Goal: Task Accomplishment & Management: Use online tool/utility

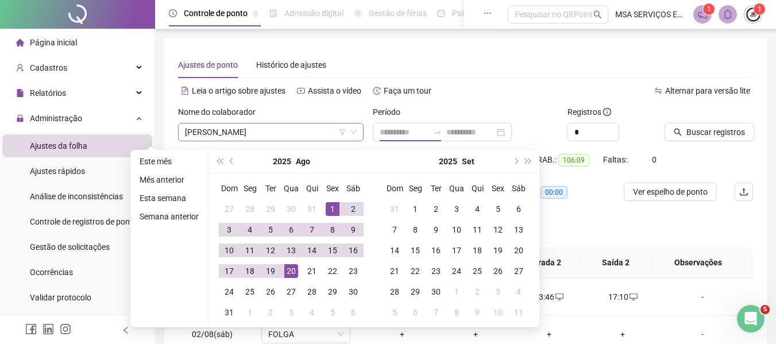
scroll to position [501, 0]
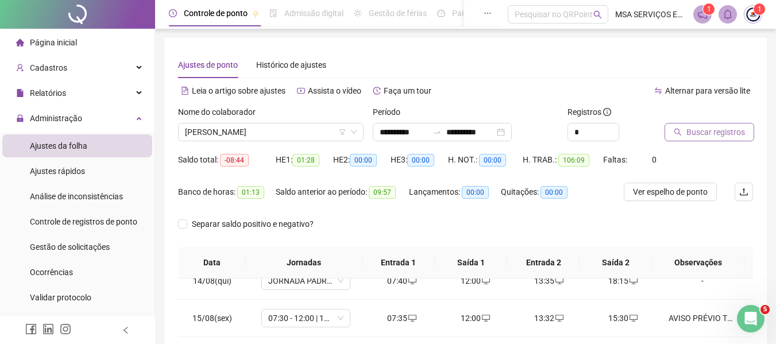
click at [715, 129] on span "Buscar registros" at bounding box center [715, 132] width 59 height 13
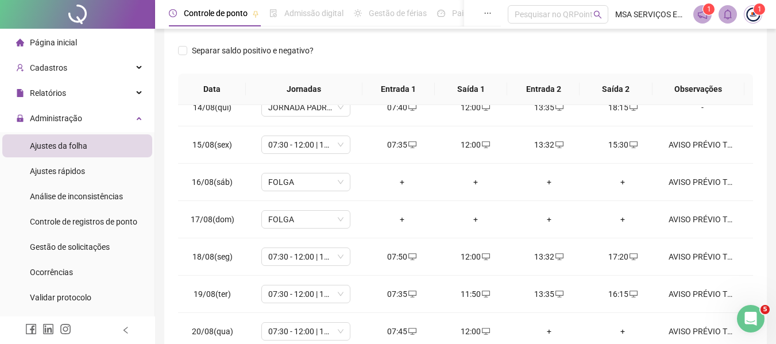
scroll to position [243, 0]
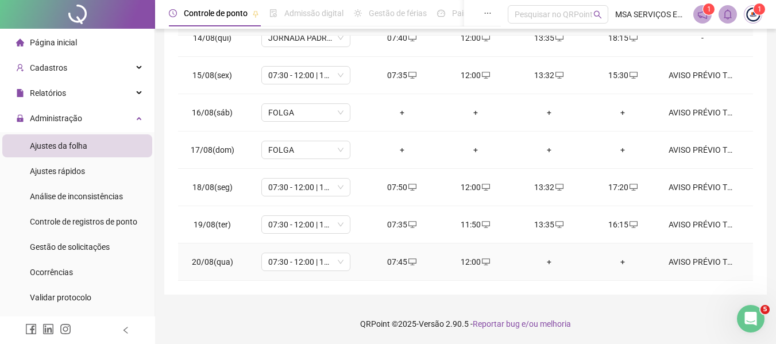
click at [537, 259] on div "+" at bounding box center [549, 262] width 55 height 13
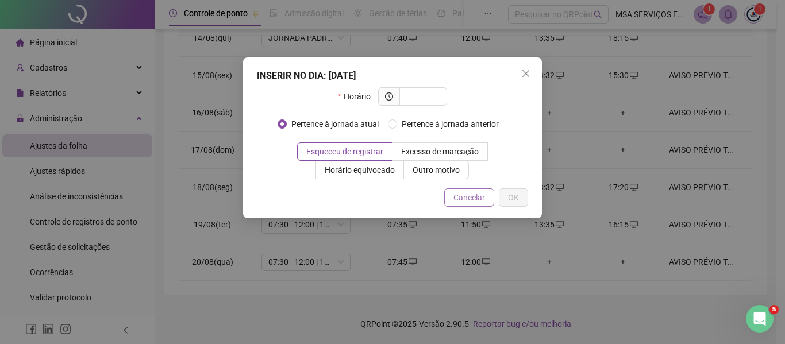
click at [465, 195] on span "Cancelar" at bounding box center [469, 197] width 32 height 13
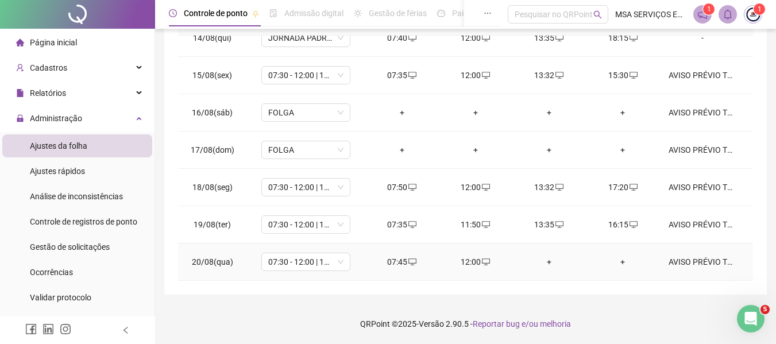
click at [468, 262] on div "12:00" at bounding box center [475, 262] width 55 height 13
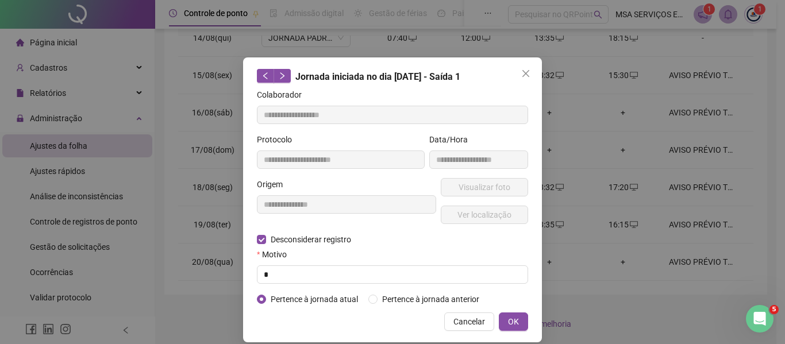
type input "**********"
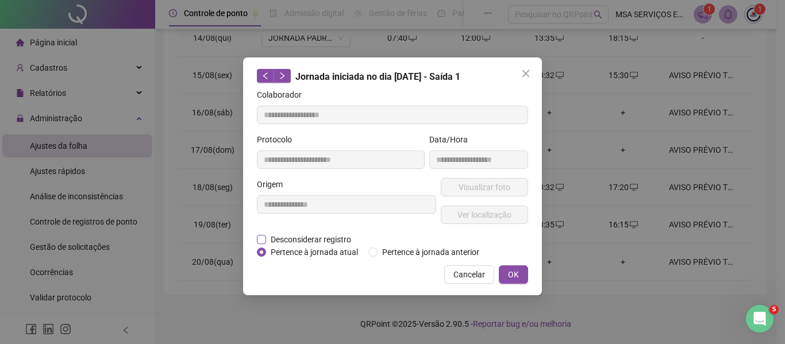
click at [331, 244] on span "Desconsiderar registro" at bounding box center [311, 239] width 90 height 13
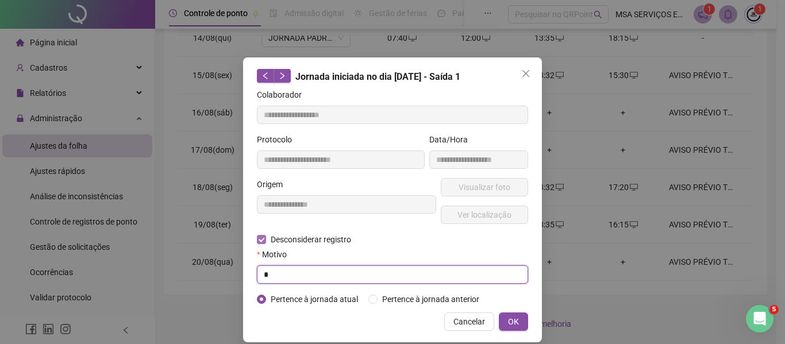
type input "*"
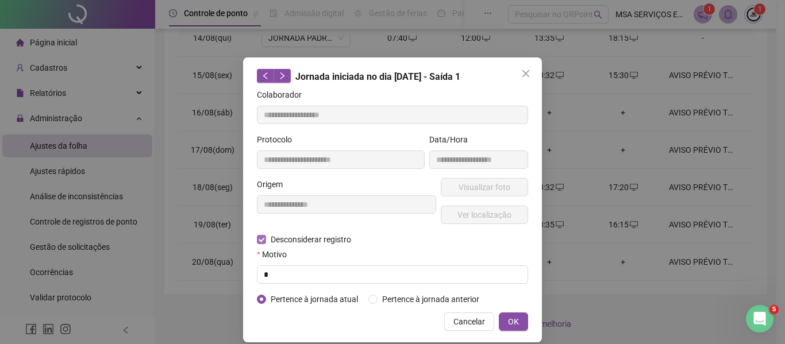
click at [499, 312] on button "OK" at bounding box center [513, 321] width 29 height 18
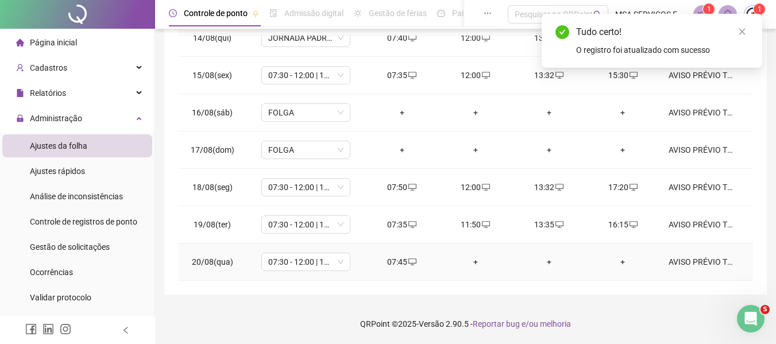
click at [473, 263] on div "+" at bounding box center [475, 262] width 55 height 13
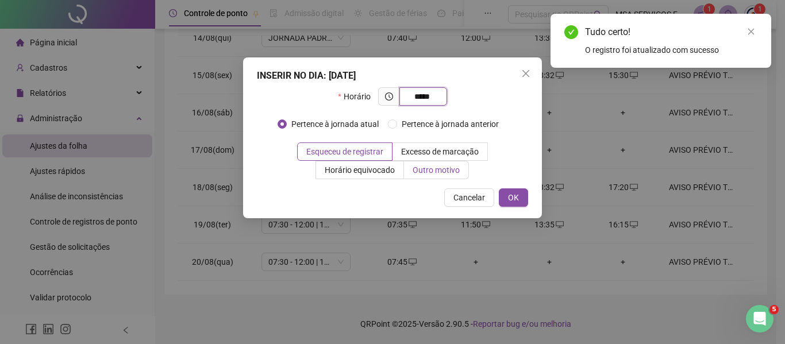
type input "*****"
click at [457, 168] on span "Outro motivo" at bounding box center [435, 169] width 47 height 9
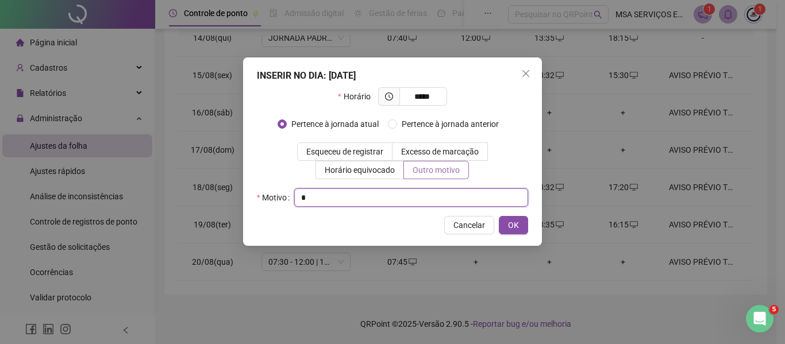
type input "*"
click at [499, 216] on button "OK" at bounding box center [513, 225] width 29 height 18
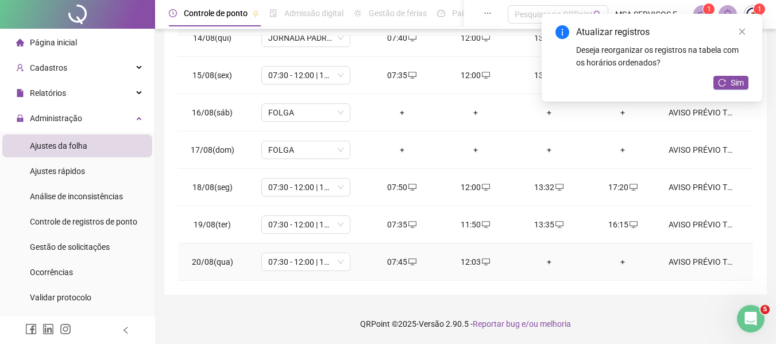
click at [542, 258] on div "+" at bounding box center [549, 262] width 55 height 13
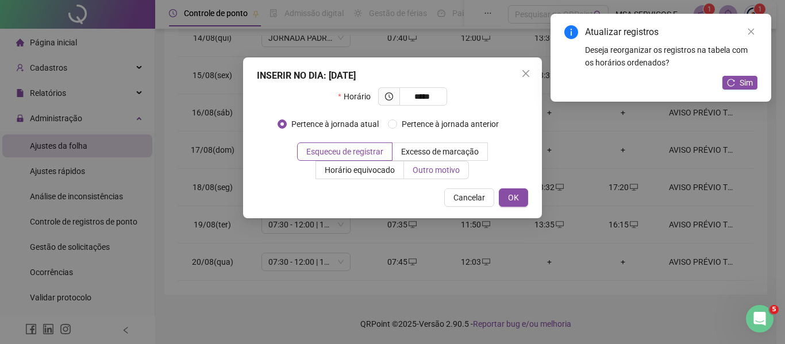
type input "*****"
click at [425, 176] on label "Outro motivo" at bounding box center [436, 170] width 65 height 18
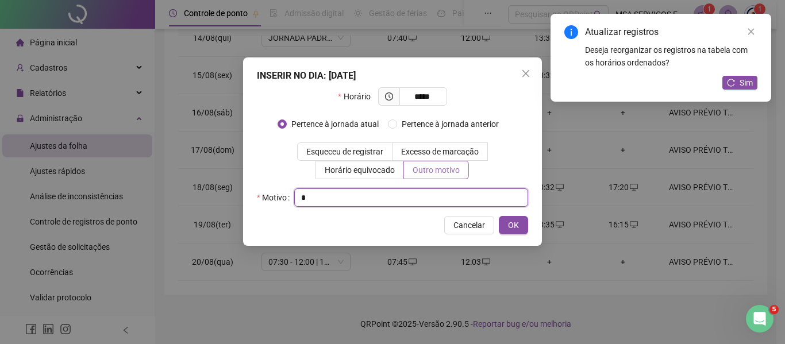
type input "*"
click at [499, 216] on button "OK" at bounding box center [513, 225] width 29 height 18
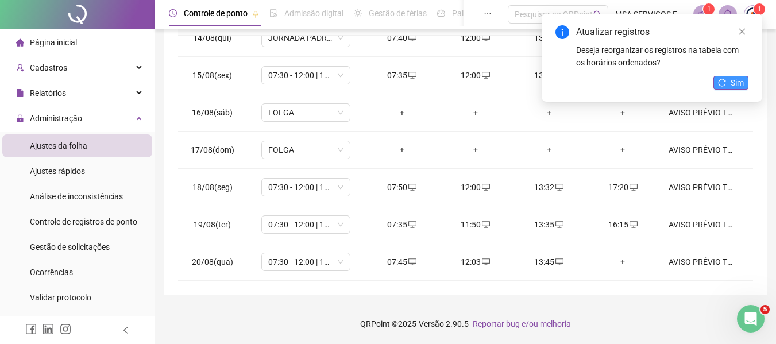
click at [724, 82] on icon "reload" at bounding box center [722, 83] width 8 height 8
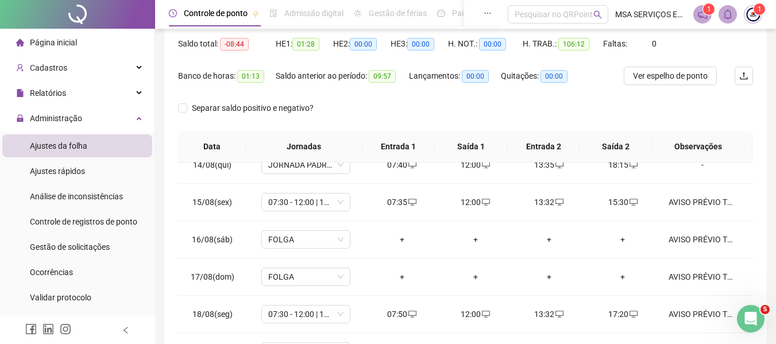
scroll to position [0, 0]
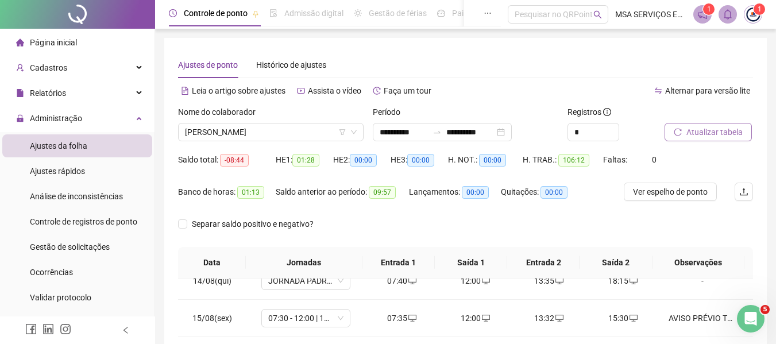
click at [704, 134] on span "Atualizar tabela" at bounding box center [714, 132] width 56 height 13
